Goal: Find specific page/section: Find specific page/section

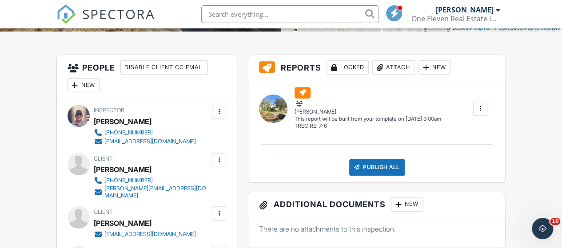
scroll to position [178, 0]
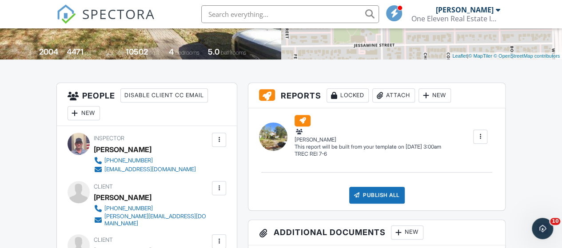
drag, startPoint x: 8, startPoint y: 233, endPoint x: 8, endPoint y: 223, distance: 10.3
drag, startPoint x: 8, startPoint y: 223, endPoint x: 4, endPoint y: 176, distance: 46.8
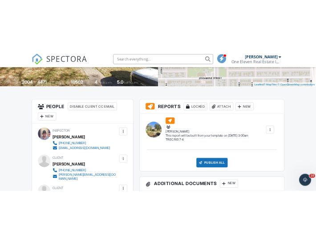
scroll to position [174, 0]
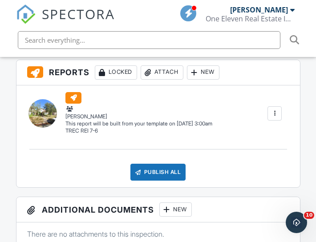
drag, startPoint x: 0, startPoint y: 172, endPoint x: 3, endPoint y: 168, distance: 4.7
drag, startPoint x: 4, startPoint y: 165, endPoint x: 4, endPoint y: 160, distance: 4.9
